Goal: Check status: Check status

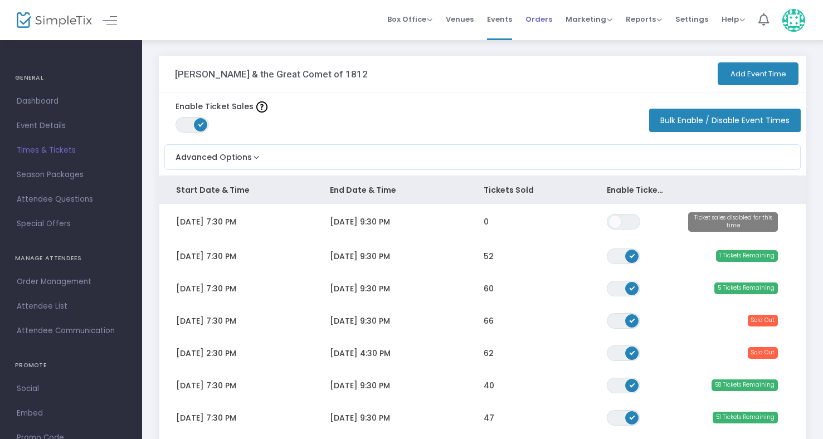
click at [551, 18] on span "Orders" at bounding box center [539, 19] width 27 height 28
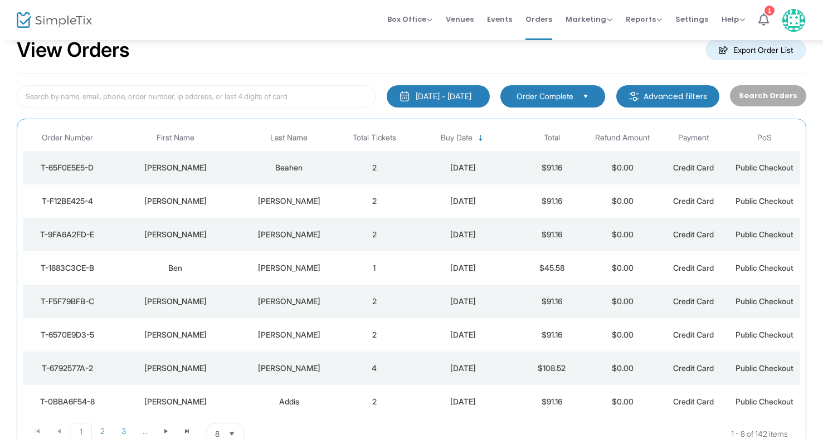
scroll to position [26, 0]
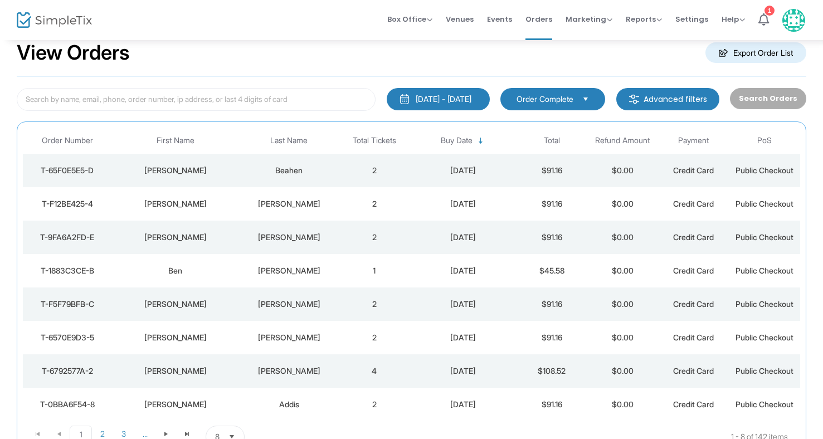
click at [295, 168] on div "Beahen" at bounding box center [289, 170] width 94 height 11
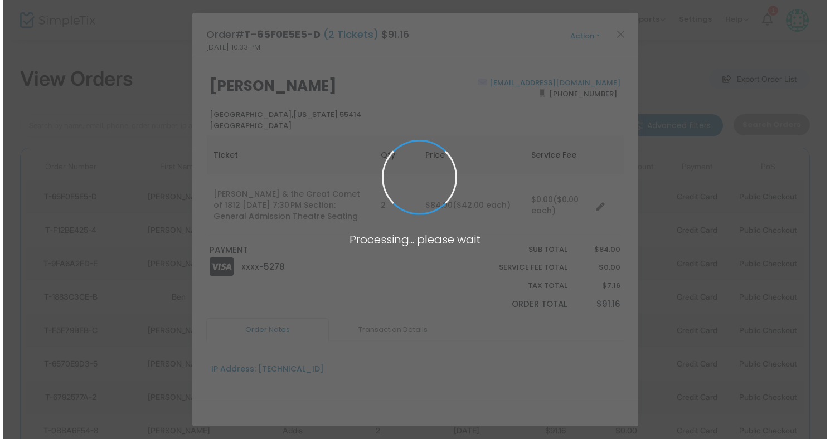
scroll to position [0, 0]
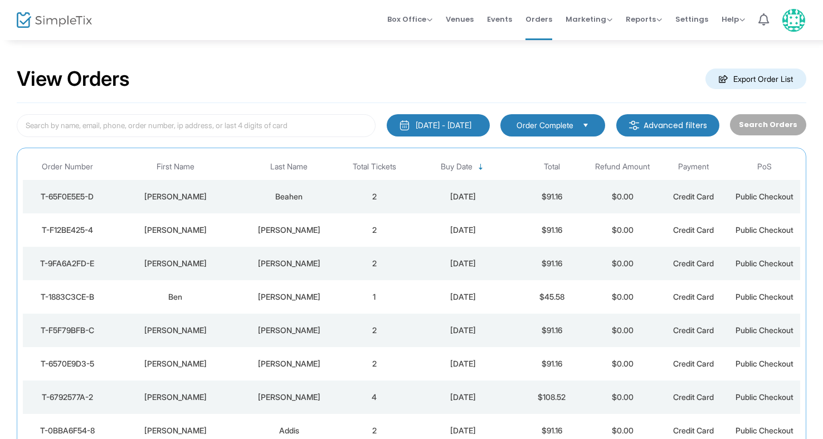
scroll to position [7, 0]
